Goal: Find specific page/section: Find specific page/section

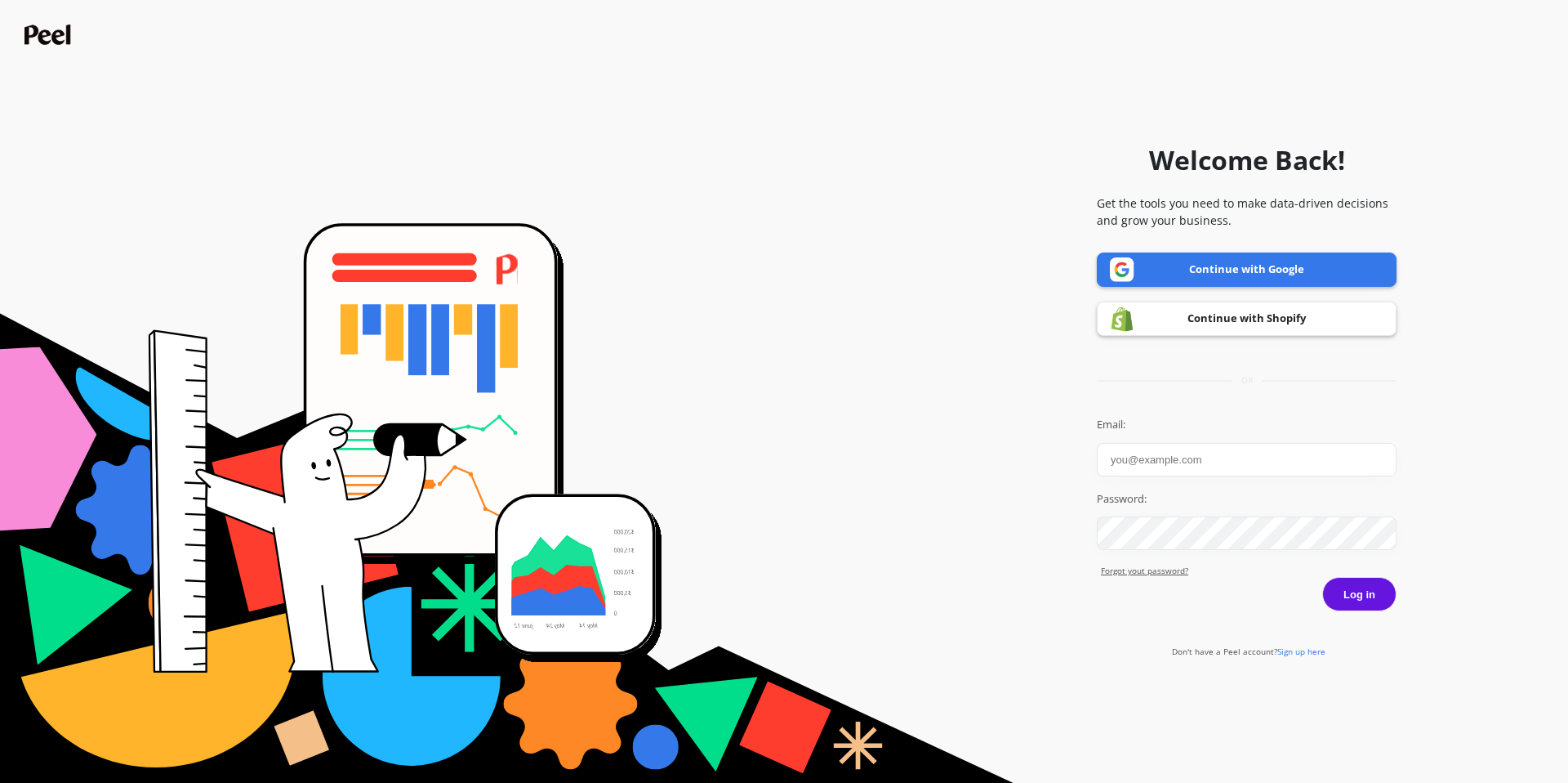
click at [1282, 268] on link "Continue with Google" at bounding box center [1246, 269] width 300 height 34
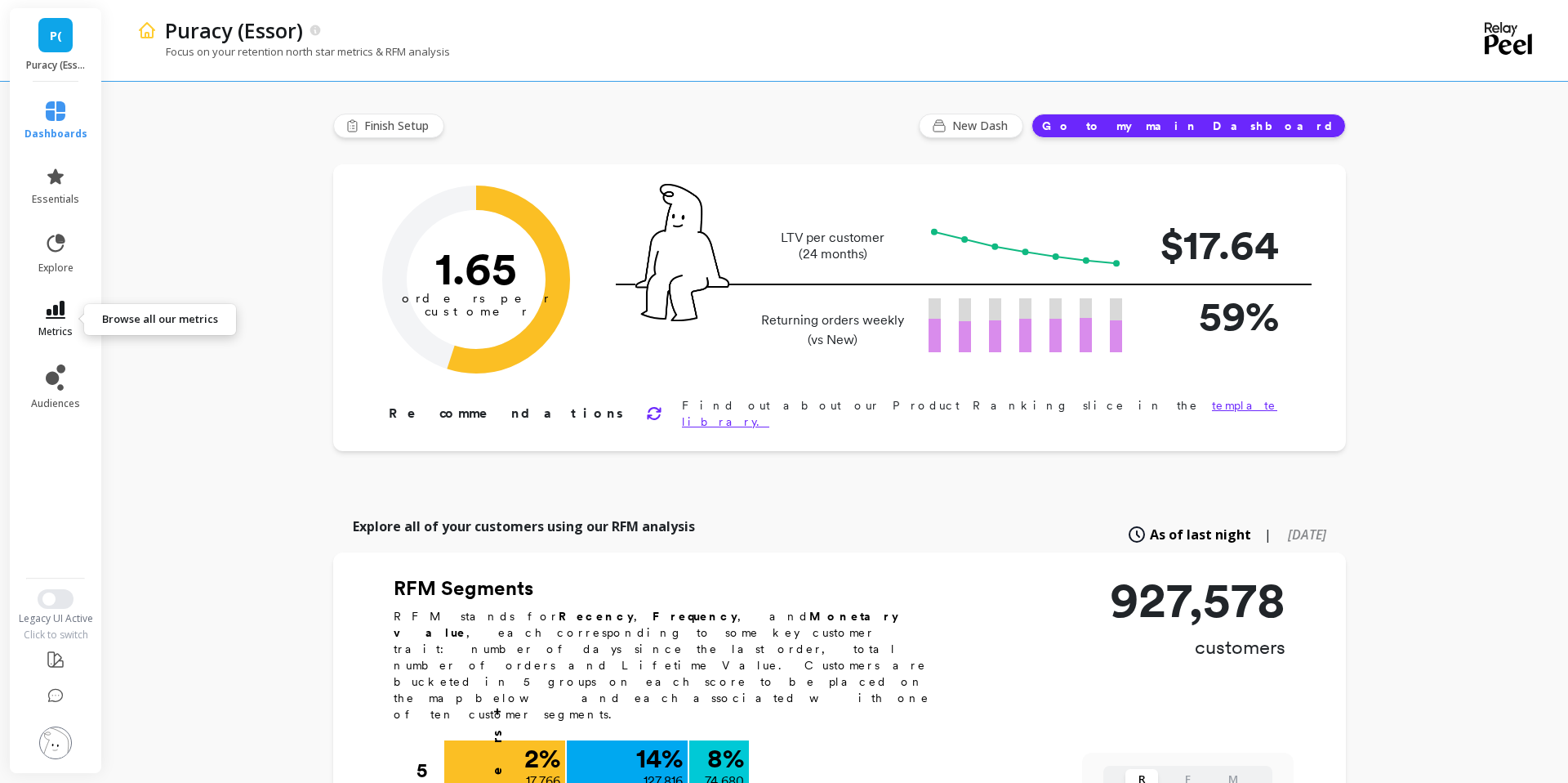
click at [61, 304] on icon at bounding box center [55, 310] width 20 height 18
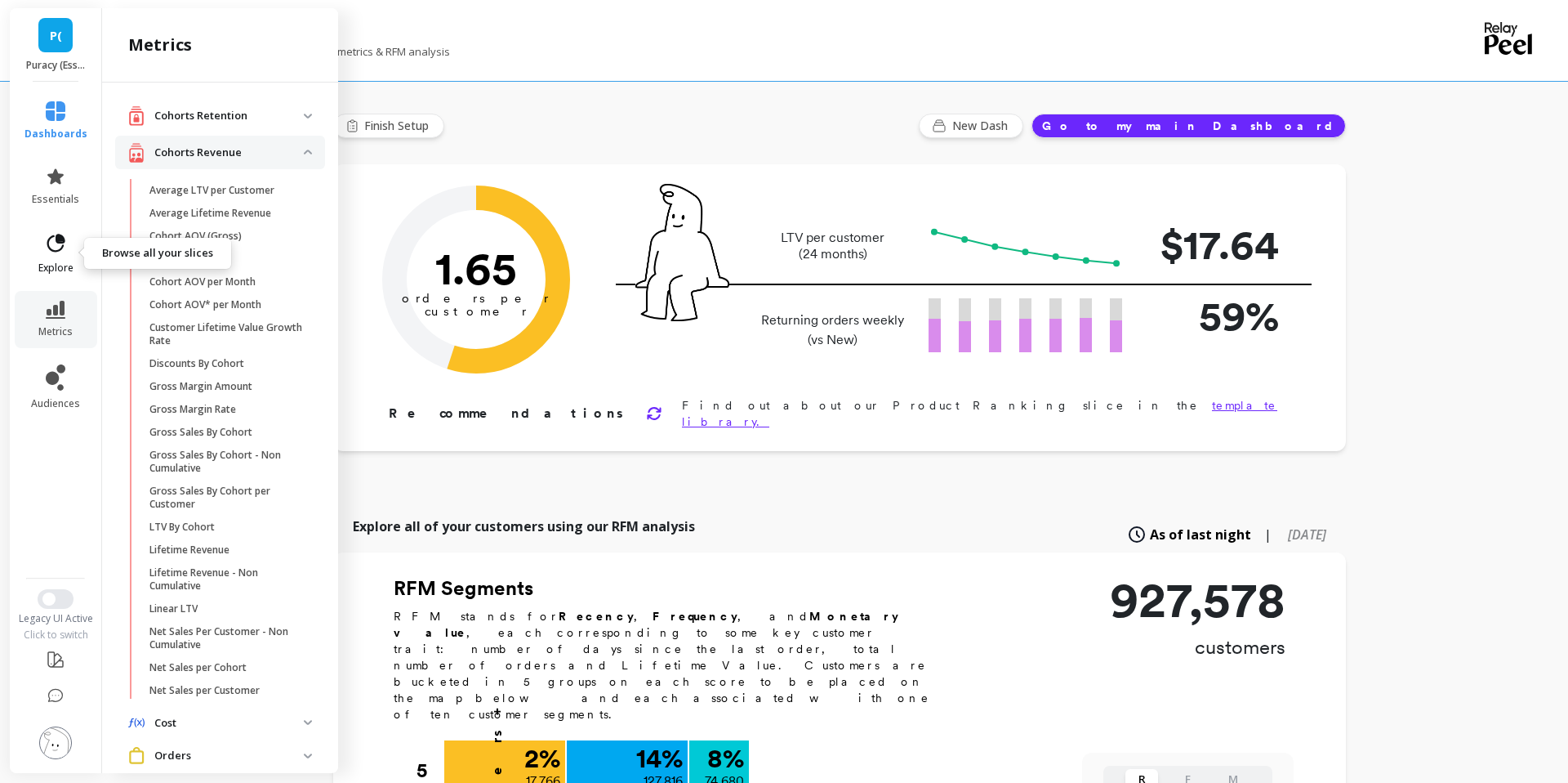
click at [38, 249] on link "explore" at bounding box center [55, 252] width 63 height 42
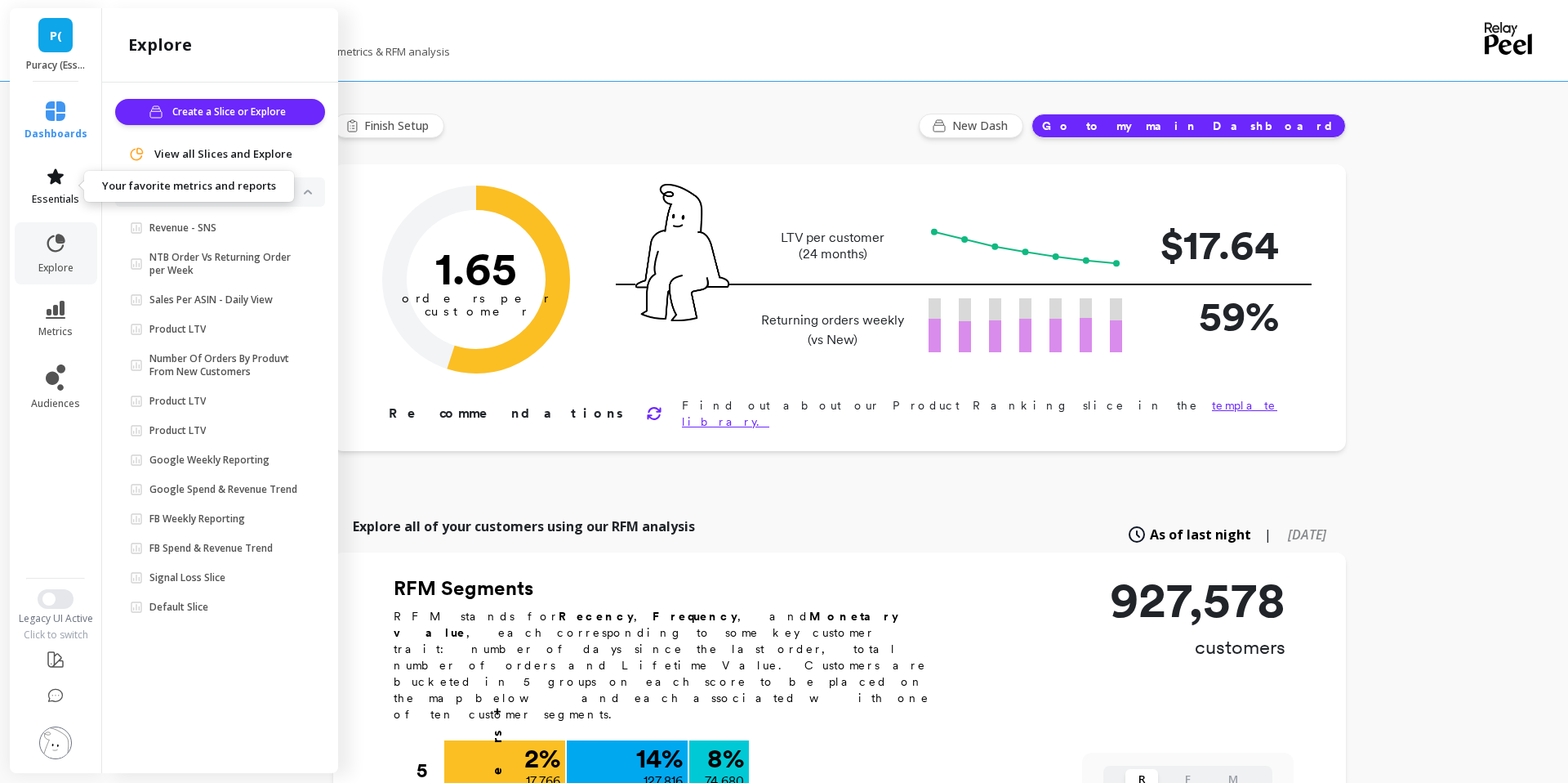
click at [64, 187] on link "essentials" at bounding box center [55, 186] width 63 height 39
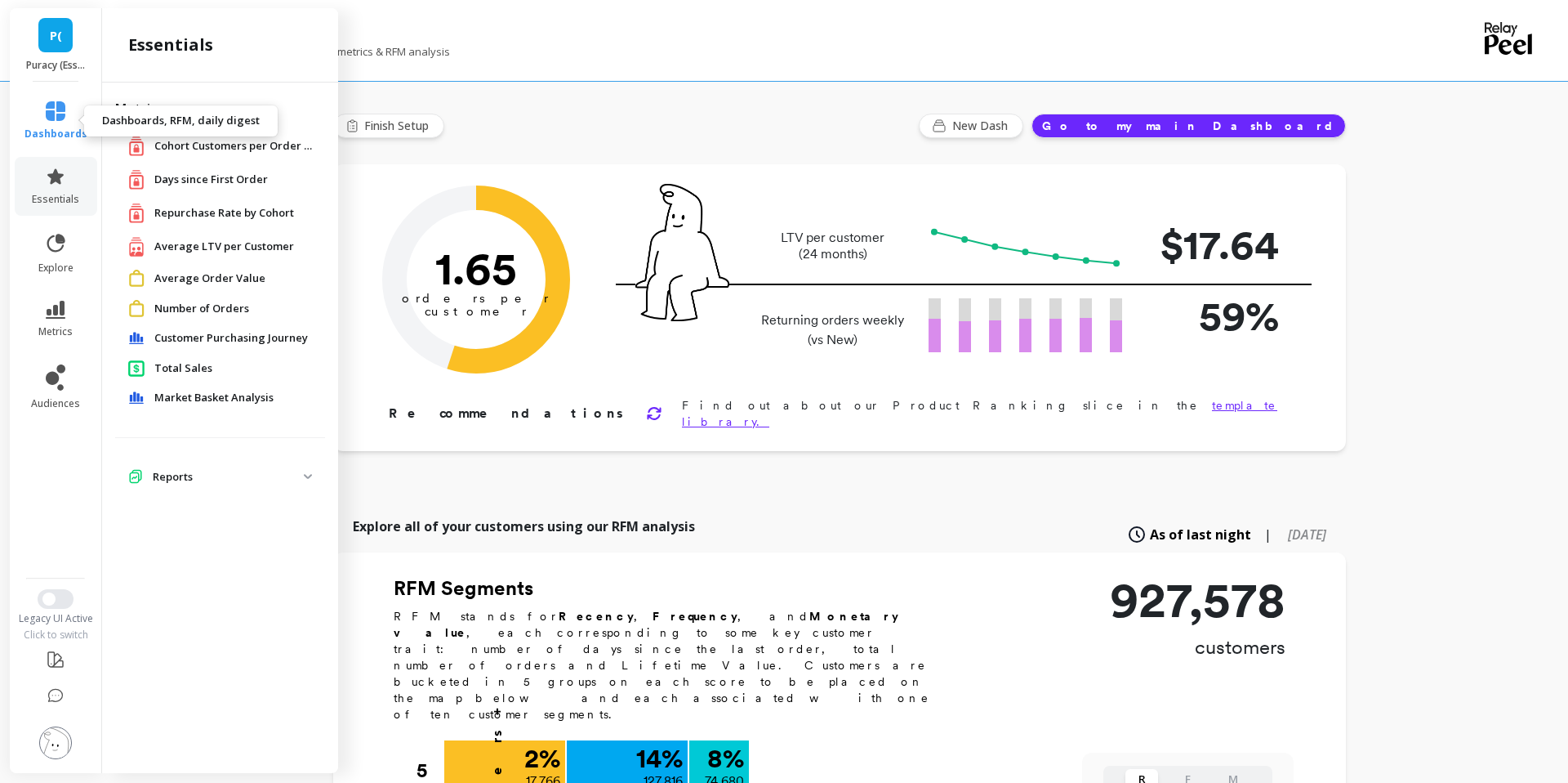
click at [43, 111] on link "dashboards" at bounding box center [55, 121] width 63 height 39
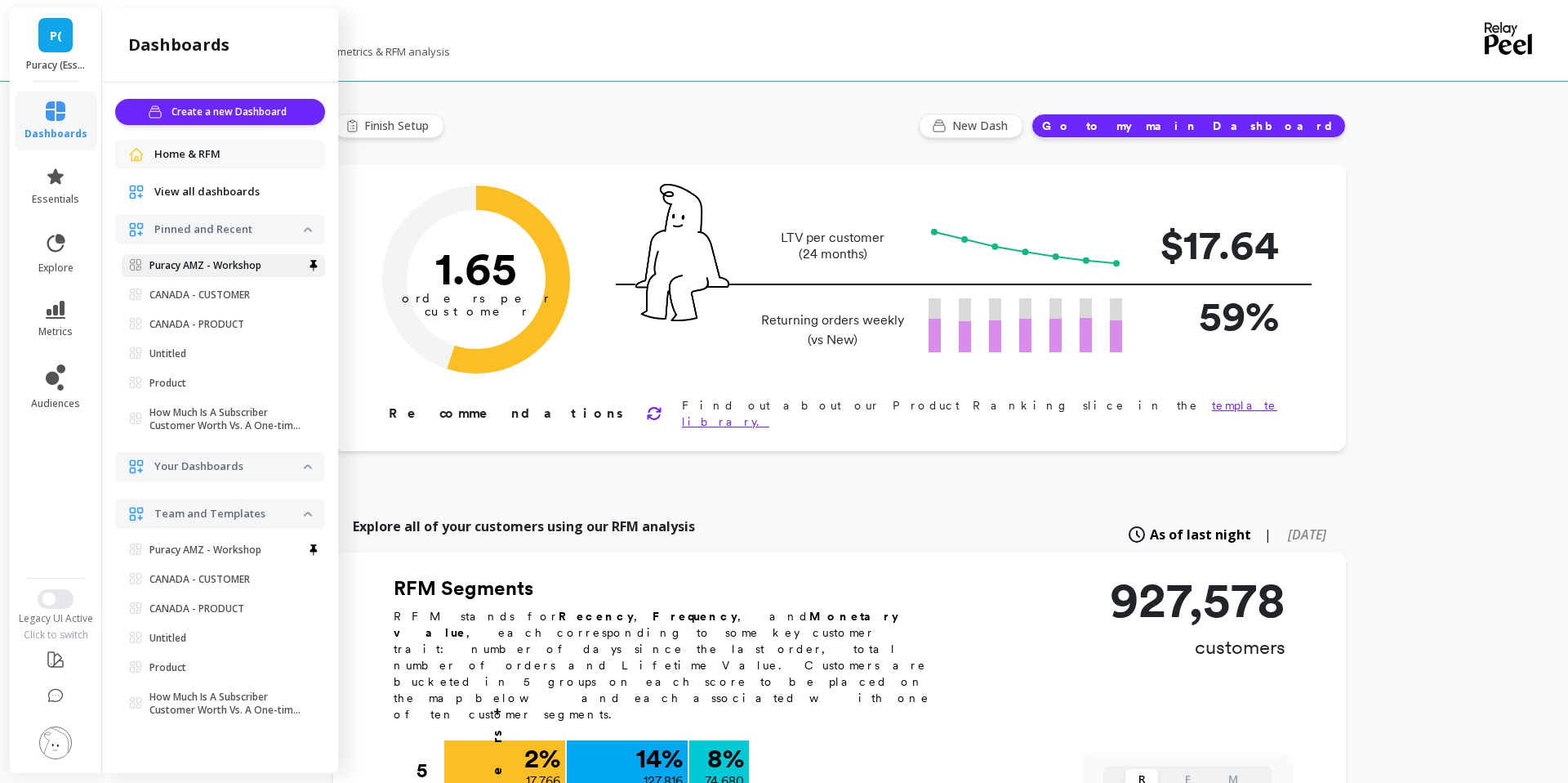
click at [242, 262] on p "Puracy AMZ - Workshop" at bounding box center [205, 265] width 112 height 13
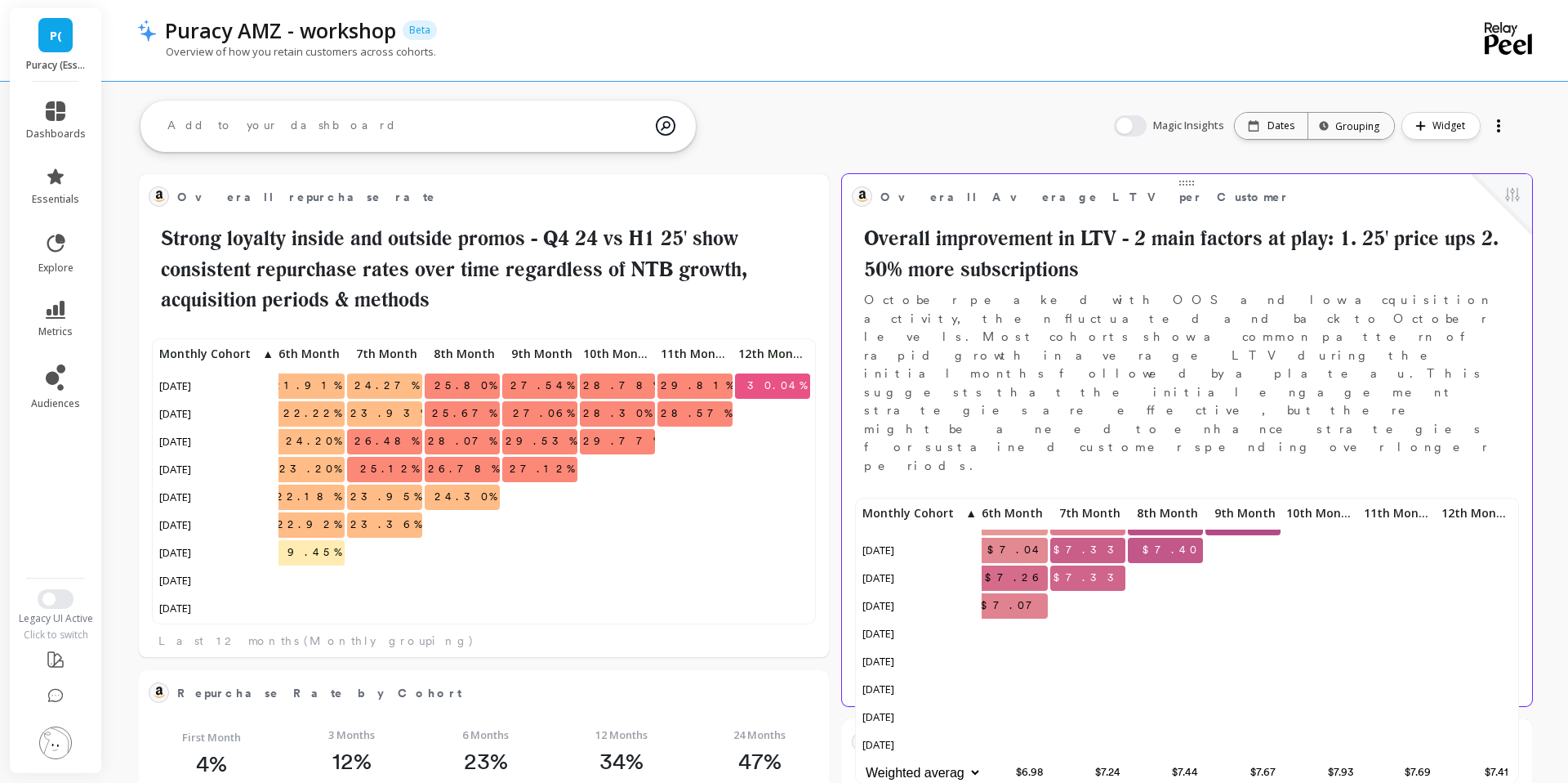
scroll to position [106, 470]
click at [971, 760] on select "Weighted average Weighted average excl. current month Sum Max Min" at bounding box center [920, 772] width 123 height 25
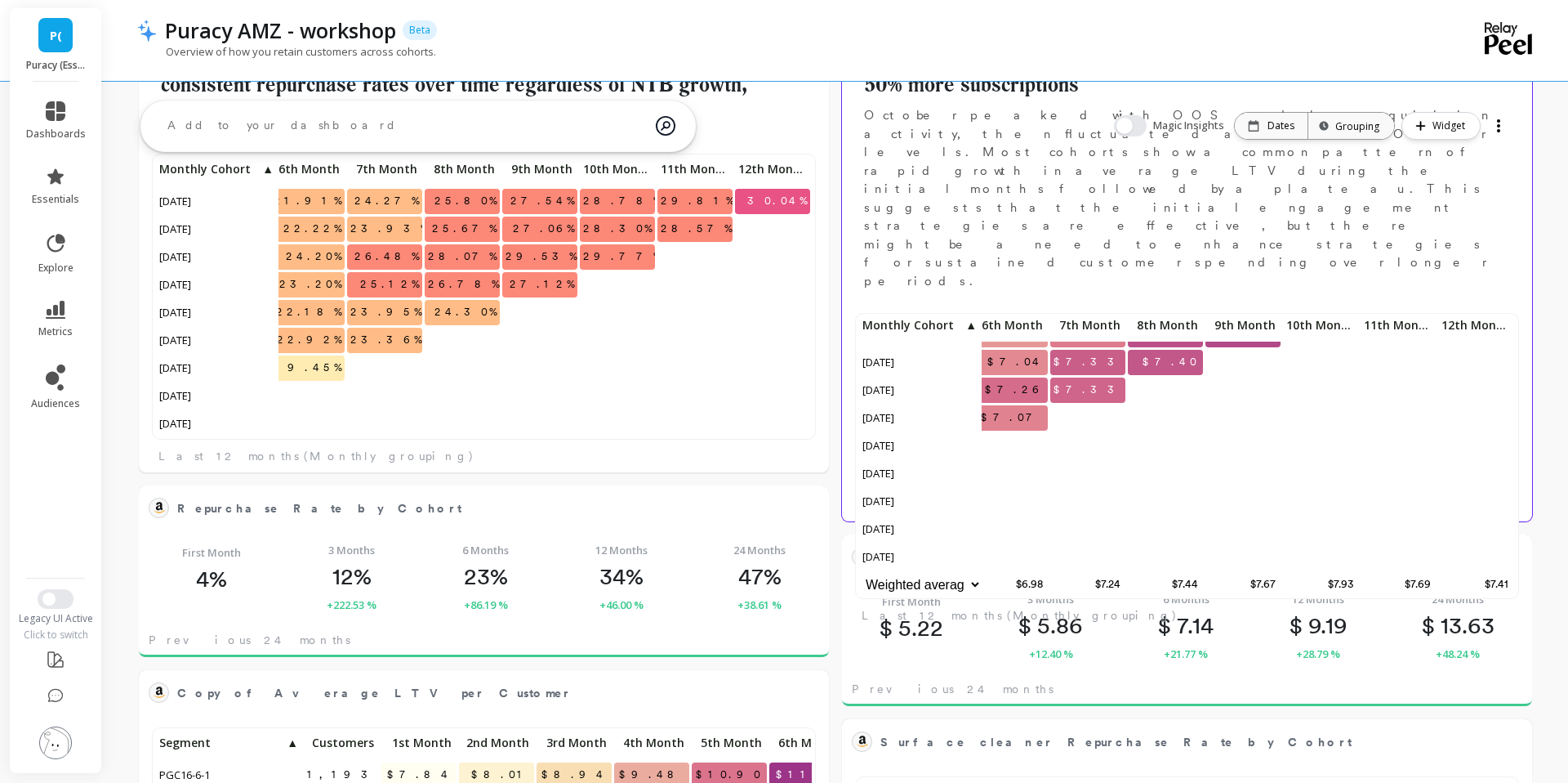
scroll to position [356, 0]
